Goal: Task Accomplishment & Management: Use online tool/utility

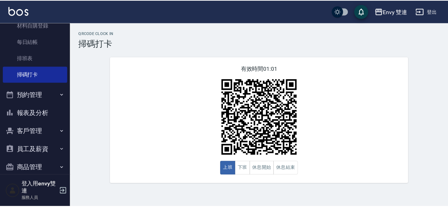
scroll to position [128, 0]
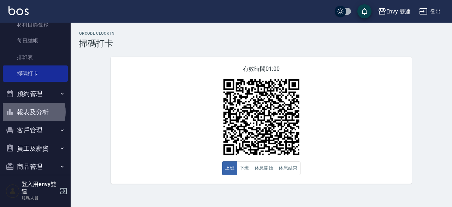
click at [28, 112] on button "報表及分析" at bounding box center [35, 112] width 65 height 18
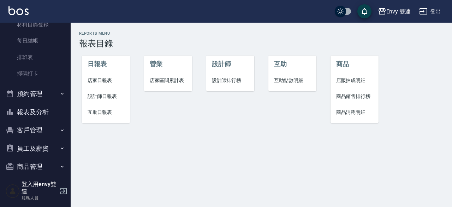
click at [106, 78] on span "店家日報表" at bounding box center [106, 80] width 37 height 7
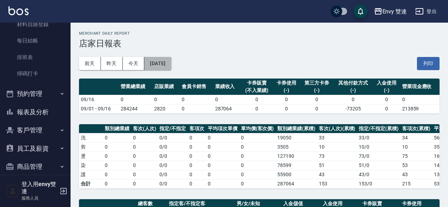
click at [168, 63] on button "[DATE]" at bounding box center [157, 63] width 27 height 13
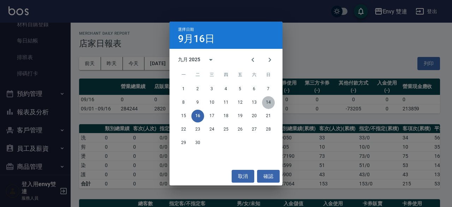
click at [265, 104] on button "14" at bounding box center [268, 102] width 13 height 13
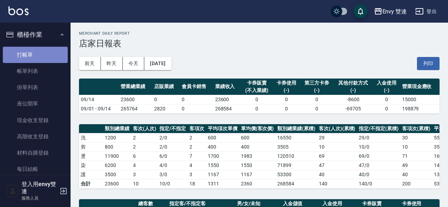
click at [38, 53] on link "打帳單" at bounding box center [35, 55] width 65 height 16
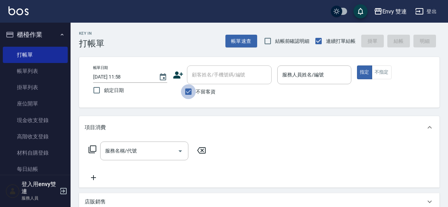
click at [187, 90] on input "不留客資" at bounding box center [188, 91] width 15 height 15
checkbox input "false"
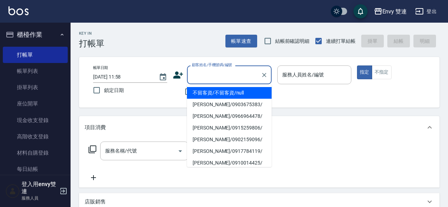
click at [217, 71] on input "顧客姓名/手機號碼/編號" at bounding box center [224, 74] width 68 height 12
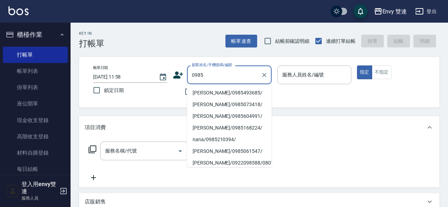
type input "0985"
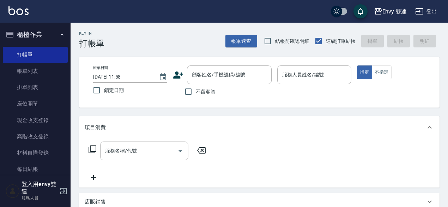
click at [331, 137] on div "項目消費" at bounding box center [259, 127] width 361 height 23
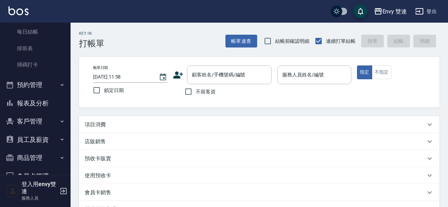
scroll to position [137, 0]
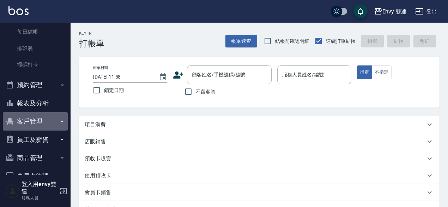
click at [38, 120] on button "客戶管理" at bounding box center [35, 121] width 65 height 18
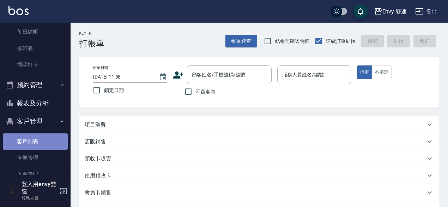
click at [42, 141] on link "客戶列表" at bounding box center [35, 141] width 65 height 16
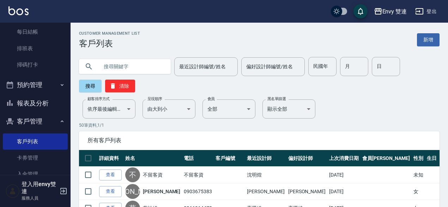
click at [129, 63] on input "text" at bounding box center [132, 66] width 66 height 19
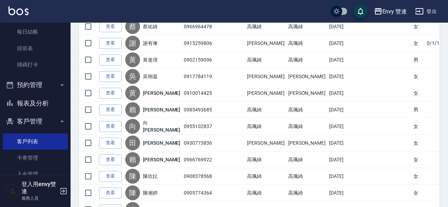
scroll to position [180, 0]
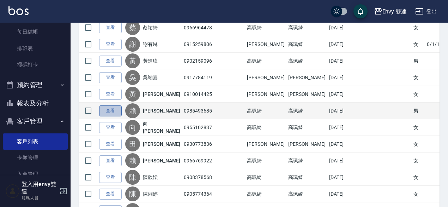
click at [111, 113] on link "查看" at bounding box center [110, 110] width 23 height 11
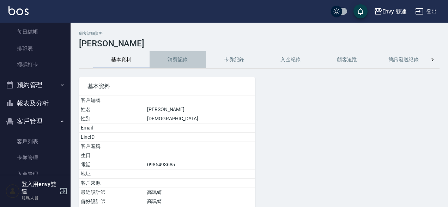
click at [174, 57] on button "消費記錄" at bounding box center [178, 59] width 56 height 17
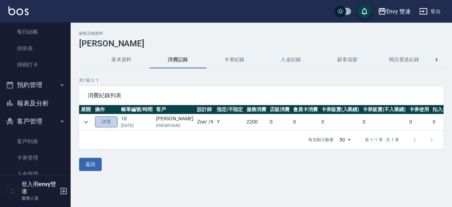
click at [109, 120] on link "詳情" at bounding box center [106, 121] width 23 height 11
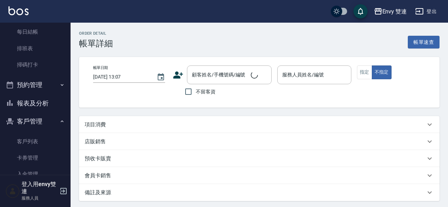
type input "[DATE] 20:16"
type input "Zoe-9"
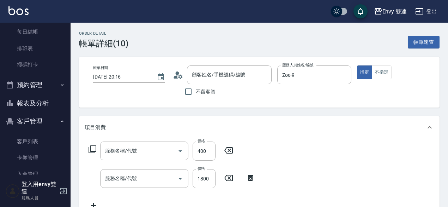
type input "[PERSON_NAME]/0985493685/"
type input "剪髮(201)"
type input "冷塑燙 (303)"
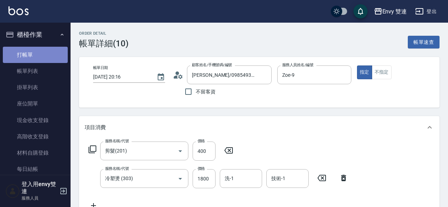
click at [39, 48] on link "打帳單" at bounding box center [35, 55] width 65 height 16
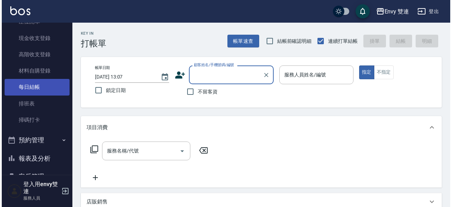
scroll to position [84, 0]
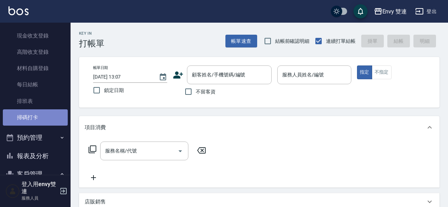
click at [40, 120] on link "掃碼打卡" at bounding box center [35, 117] width 65 height 16
